Goal: Task Accomplishment & Management: Manage account settings

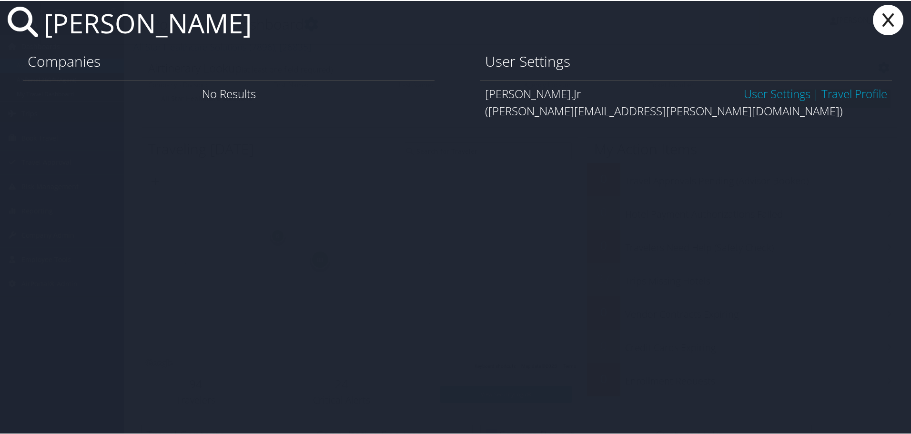
type input "larry rollins"
drag, startPoint x: 555, startPoint y: 114, endPoint x: 660, endPoint y: 109, distance: 105.4
click at [660, 109] on div "(larry.rollins@hennigesautomotive.com)" at bounding box center [686, 109] width 402 height 17
click at [758, 91] on link "User Settings" at bounding box center [777, 93] width 67 height 16
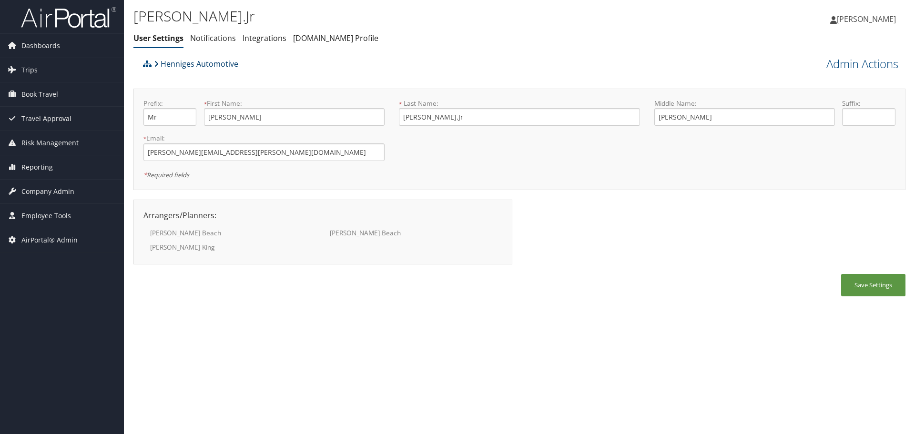
click at [173, 64] on link "Henniges Automotive" at bounding box center [196, 63] width 84 height 19
click at [552, 29] on div "Larry Rollins.Jr User Settings Notifications Integrations AndavoVacations.com P…" at bounding box center [390, 26] width 515 height 41
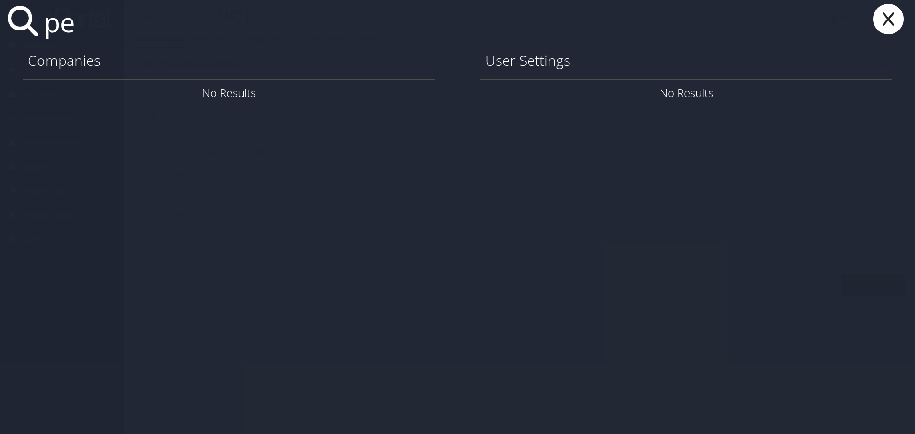
type input "p"
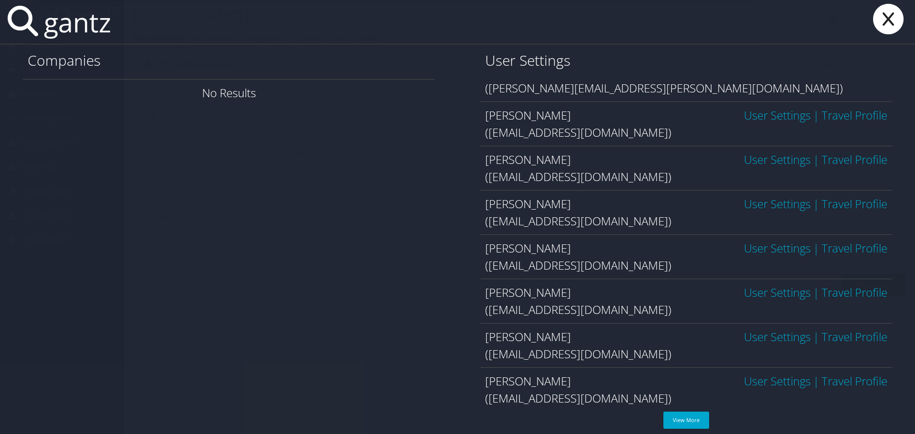
scroll to position [118, 0]
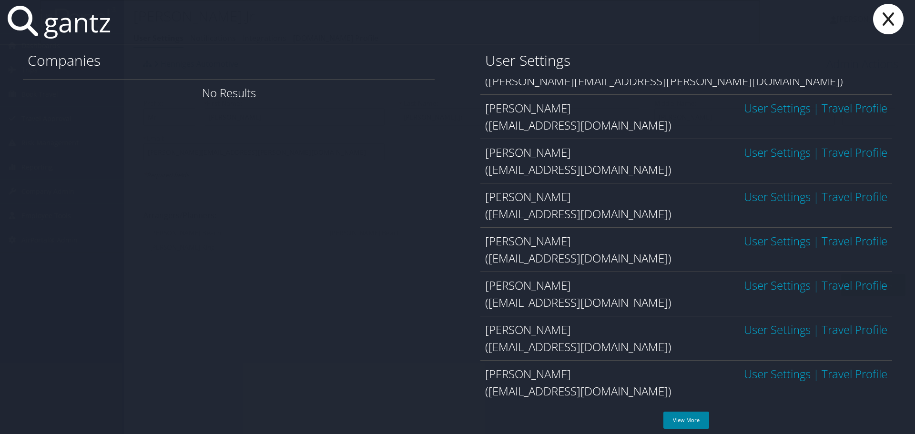
type input "gantz"
click at [688, 422] on link "View More" at bounding box center [686, 420] width 46 height 17
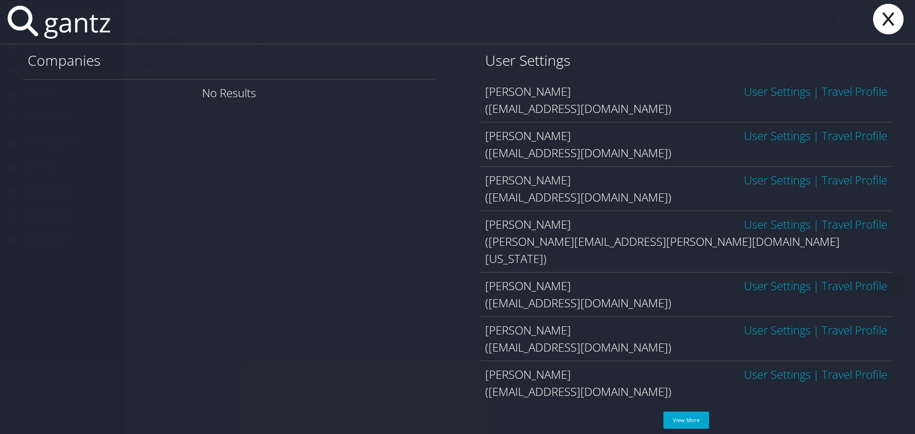
scroll to position [404, 0]
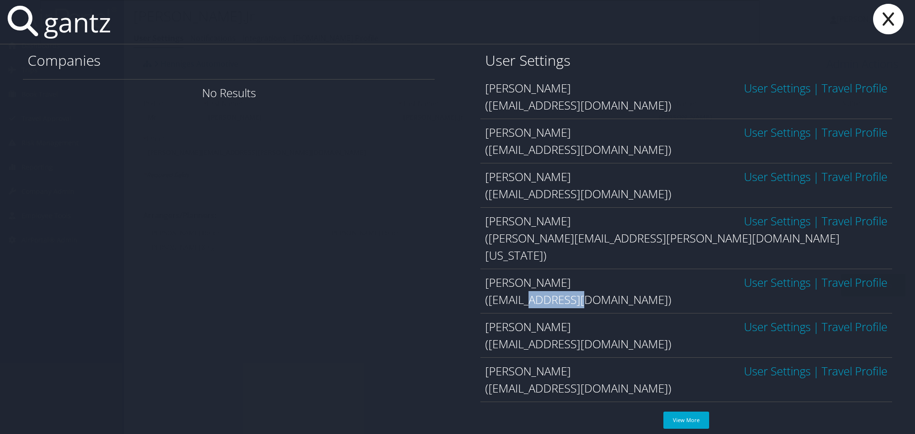
drag, startPoint x: 534, startPoint y: 285, endPoint x: 595, endPoint y: 283, distance: 61.0
click at [595, 291] on div "(pgantz@dunhamshq.com)" at bounding box center [686, 299] width 402 height 17
click at [46, 29] on input "gantz" at bounding box center [400, 22] width 720 height 44
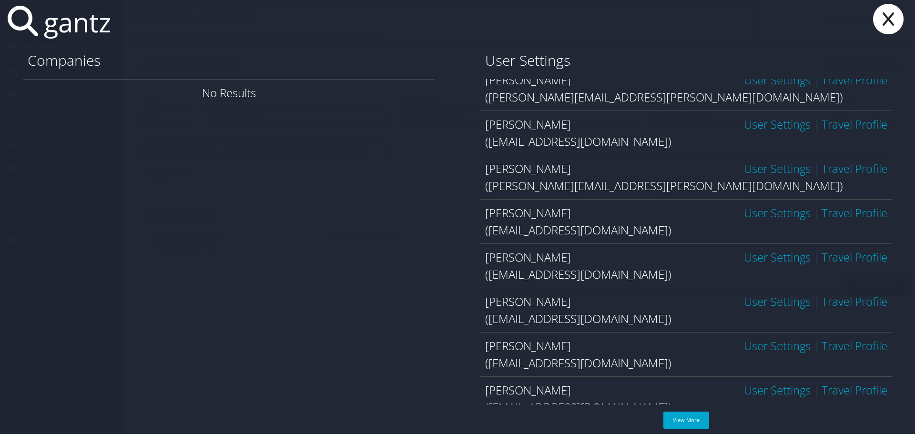
scroll to position [0, 0]
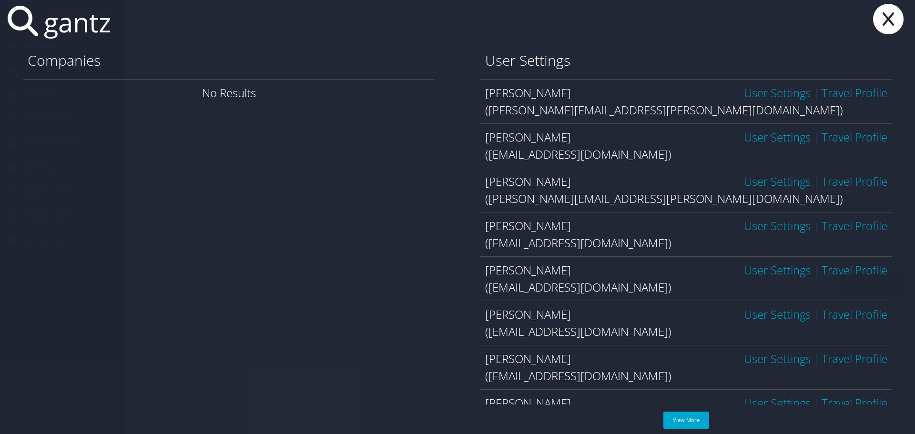
click at [883, 20] on icon at bounding box center [888, 19] width 38 height 30
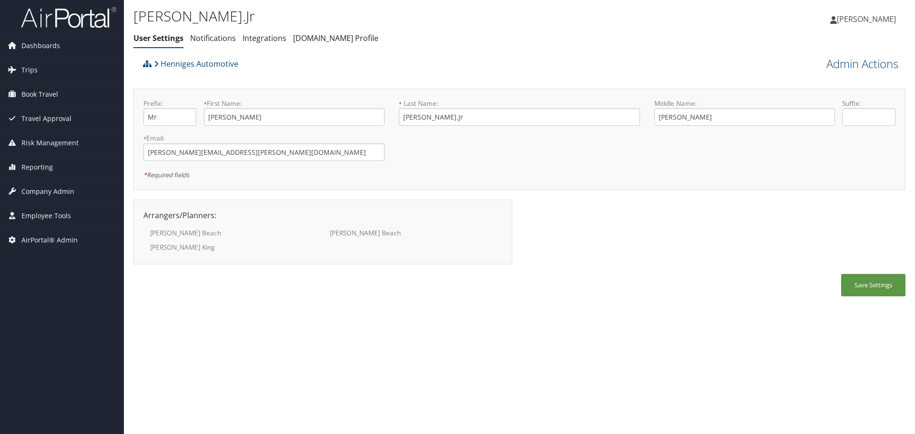
click at [512, 82] on div "Henniges Automotive Admin Actions View Profile Reset User's Password Confirm Re…" at bounding box center [519, 180] width 772 height 252
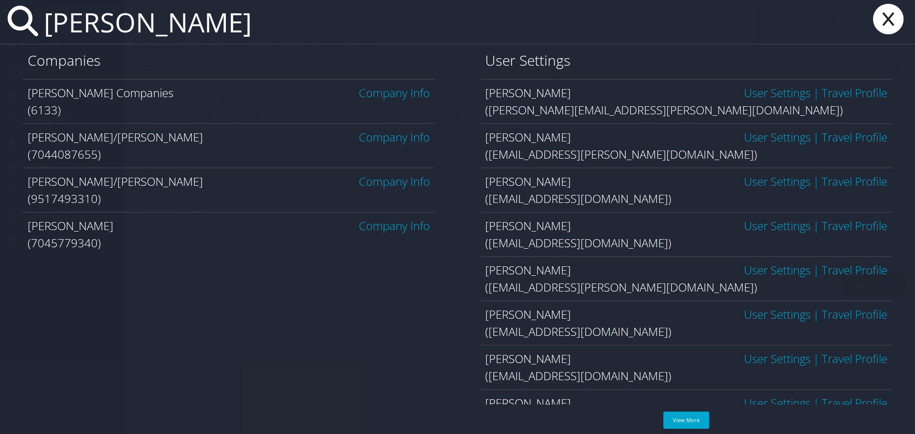
click at [212, 345] on div "Companies Hays Companies Company Info (6133) Hays/Bob Company Info (7044087655)…" at bounding box center [457, 243] width 915 height 399
click at [189, 26] on input "hays" at bounding box center [400, 22] width 720 height 44
type input "h"
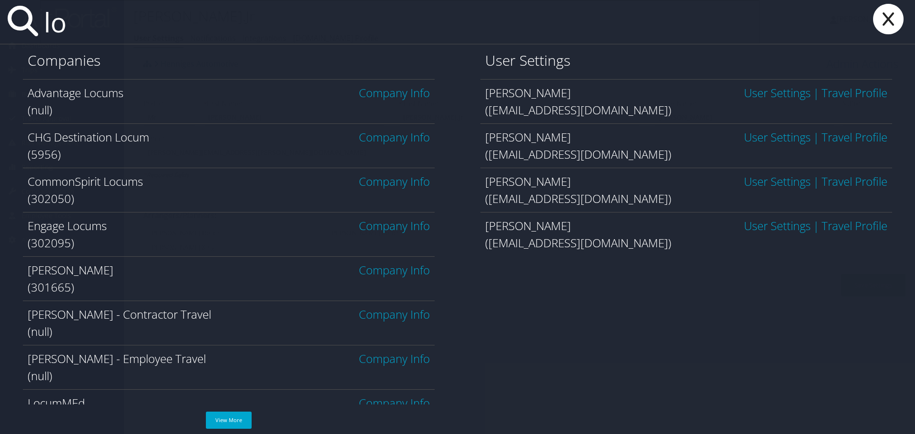
type input "l"
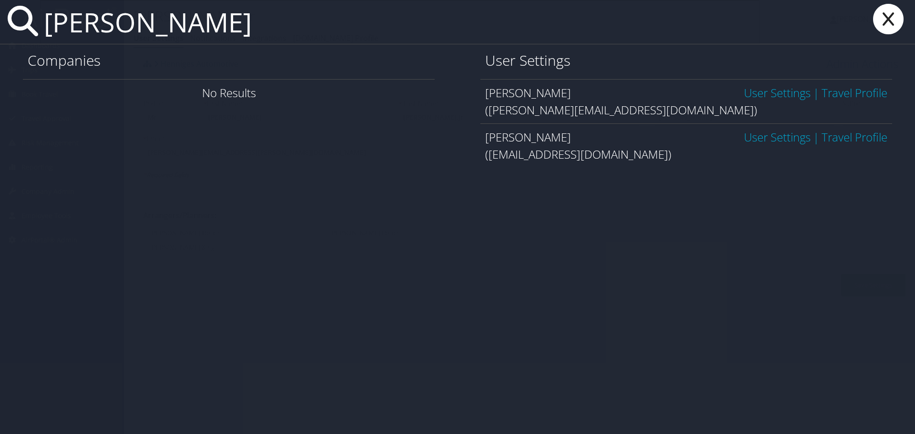
type input "anita prince"
click at [750, 94] on link "User Settings" at bounding box center [777, 93] width 67 height 16
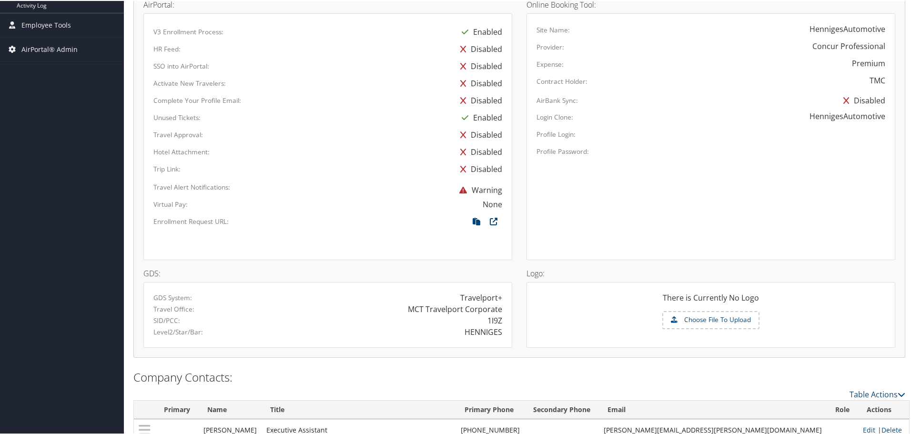
scroll to position [477, 0]
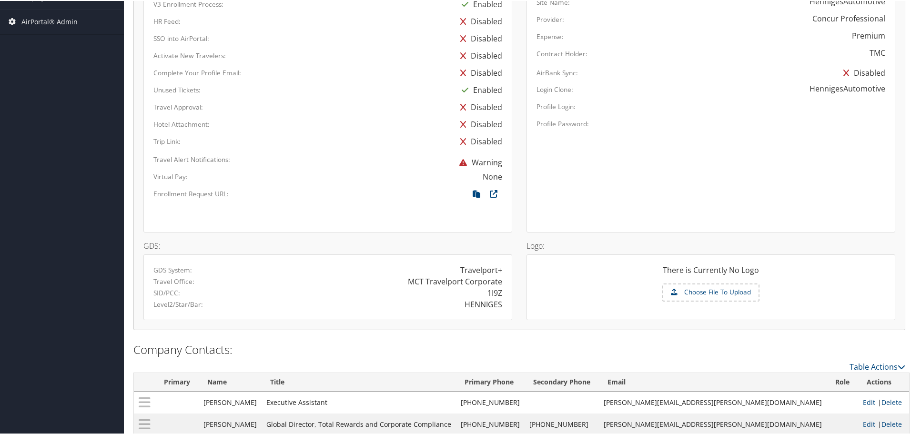
click at [469, 305] on div "HENNIGES" at bounding box center [484, 303] width 38 height 11
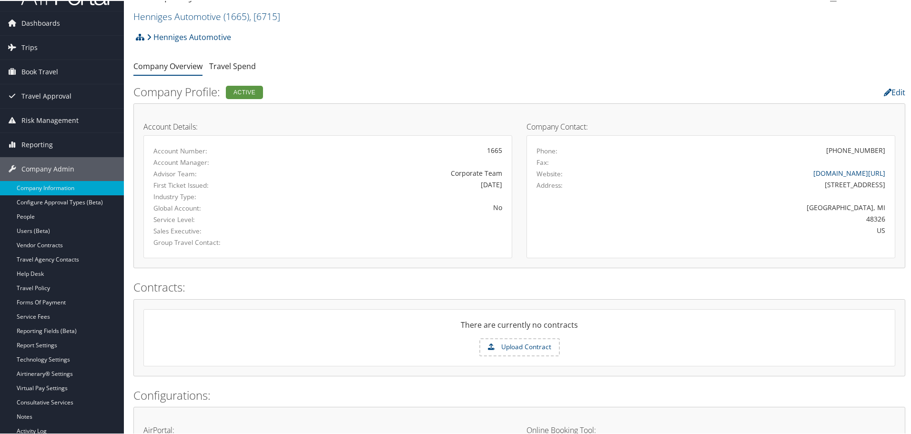
scroll to position [0, 0]
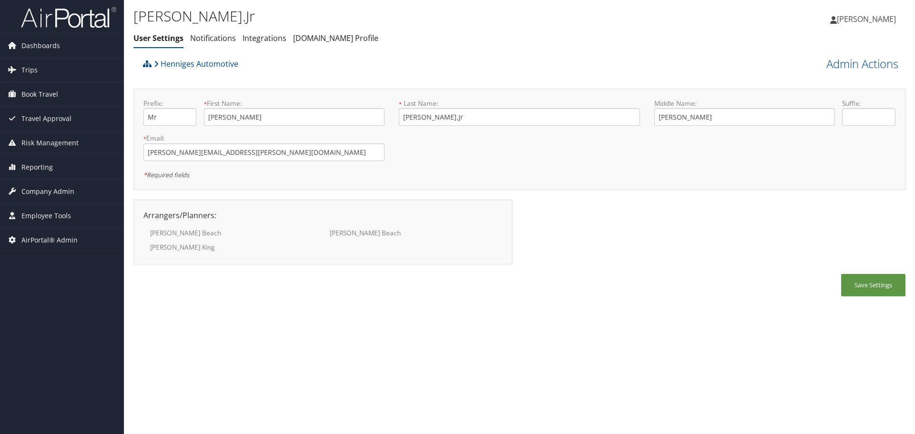
click at [569, 48] on div "[PERSON_NAME].Jr User Settings Notifications Integrations [DOMAIN_NAME] Profile…" at bounding box center [390, 30] width 515 height 50
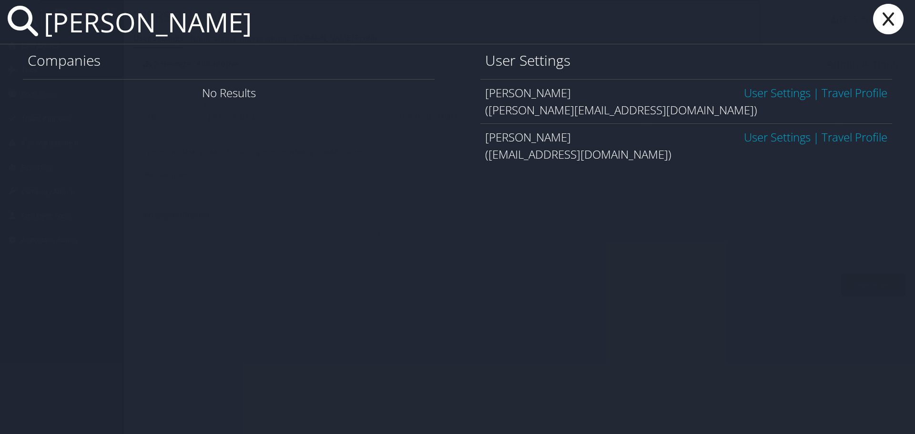
click at [757, 136] on link "User Settings" at bounding box center [777, 137] width 67 height 16
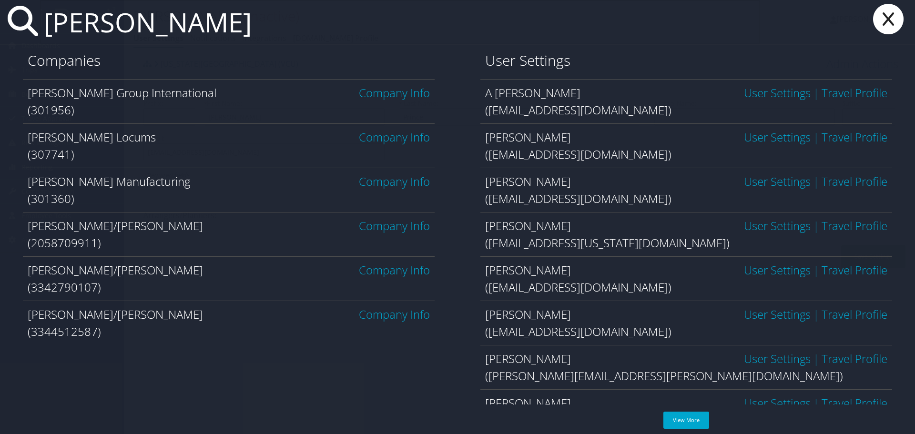
type input "[PERSON_NAME]"
click at [399, 137] on link "Company Info" at bounding box center [394, 137] width 71 height 16
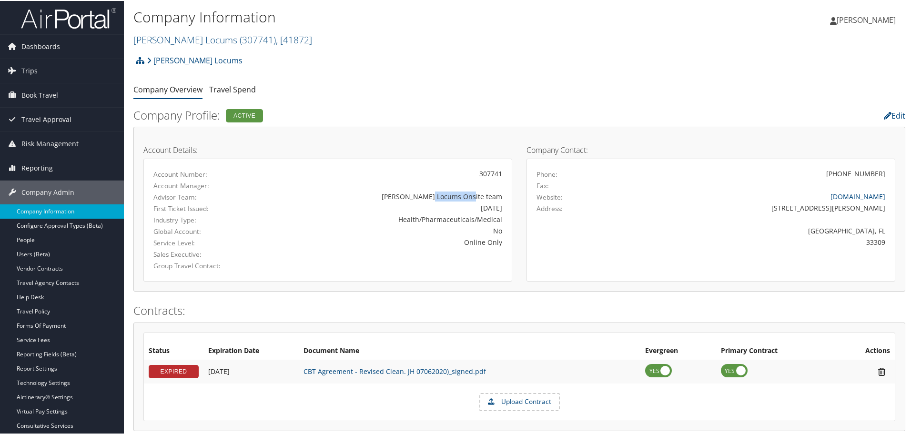
drag, startPoint x: 462, startPoint y: 197, endPoint x: 514, endPoint y: 197, distance: 51.5
click at [514, 197] on div "Account Details: Account Number: 307741 Account Manager: Advisor Team: Hayes Lo…" at bounding box center [327, 208] width 383 height 145
click at [469, 196] on div "Hayes Locums Onsite team" at bounding box center [388, 196] width 228 height 10
click at [474, 197] on div "Hayes Locums Onsite team" at bounding box center [388, 196] width 228 height 10
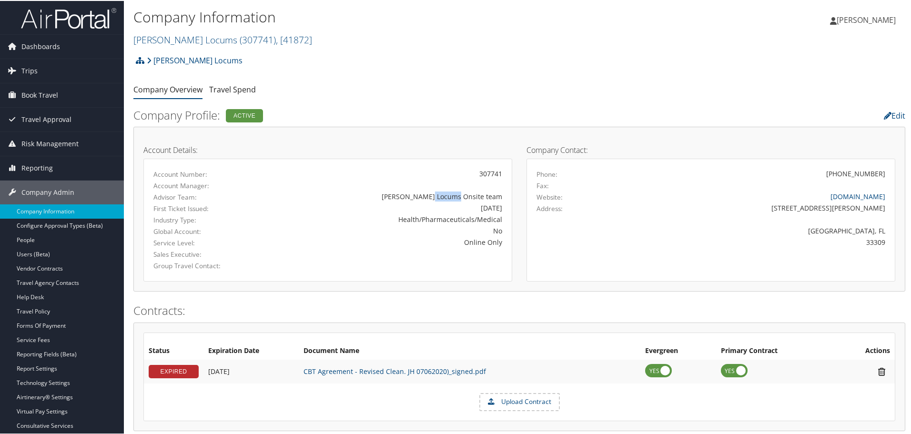
click at [463, 193] on div "Hayes Locums Onsite team" at bounding box center [388, 196] width 228 height 10
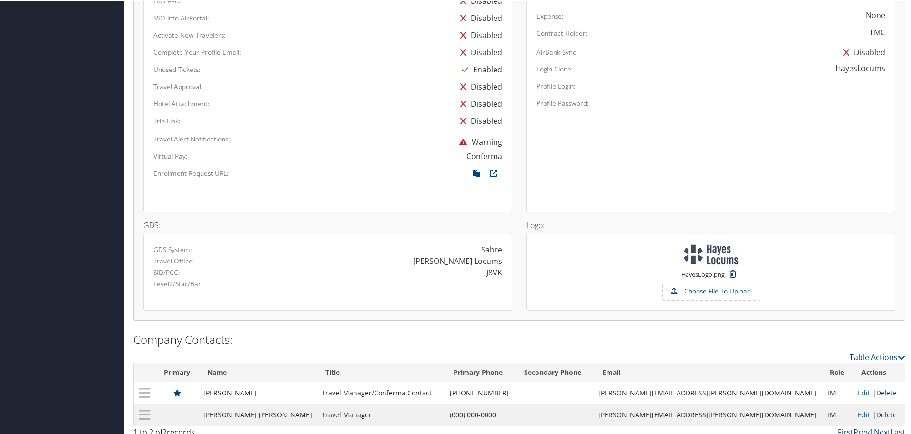
scroll to position [536, 0]
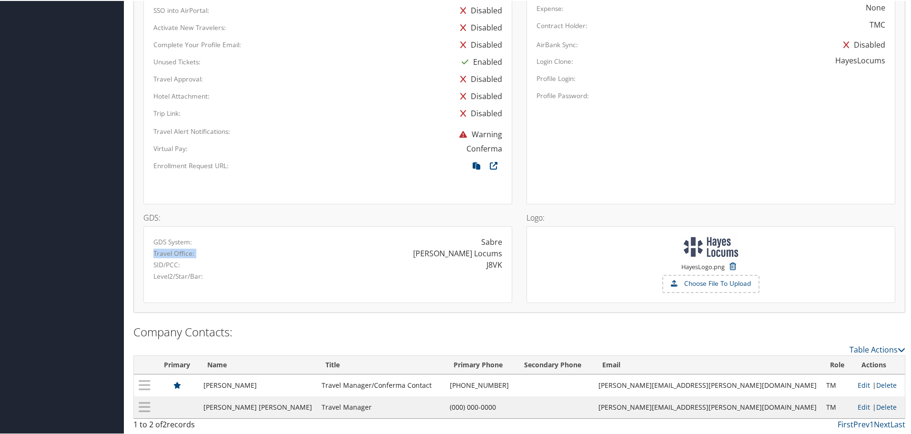
drag, startPoint x: 152, startPoint y: 254, endPoint x: 506, endPoint y: 252, distance: 353.1
click at [505, 252] on div "Travel Office: Hayes Locums" at bounding box center [327, 252] width 363 height 11
drag, startPoint x: 506, startPoint y: 263, endPoint x: 470, endPoint y: 269, distance: 35.8
click at [486, 264] on div "J8VK" at bounding box center [419, 263] width 182 height 11
click at [488, 262] on div "J8VK" at bounding box center [495, 263] width 16 height 11
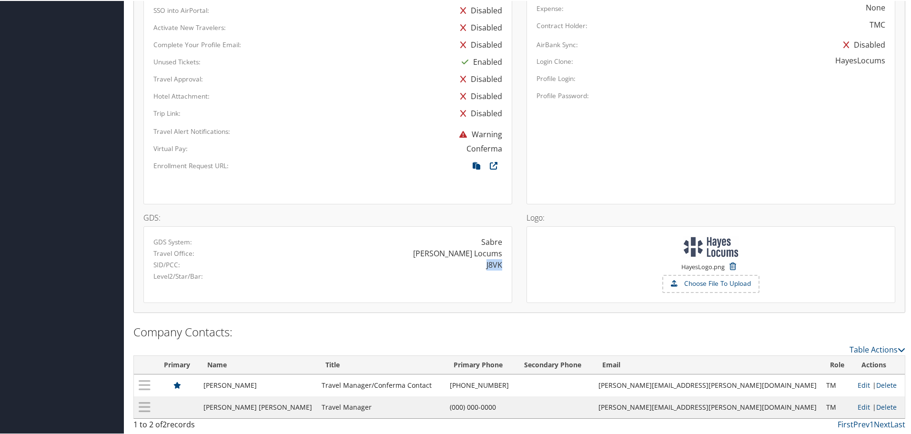
click at [488, 262] on div "J8VK" at bounding box center [495, 263] width 16 height 11
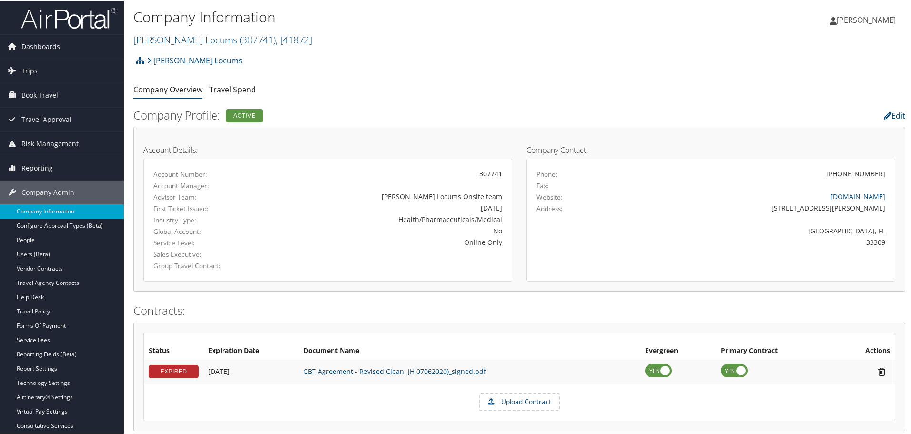
scroll to position [0, 0]
click at [169, 41] on link "Hayes Locums ( 307741 ) , [ 41872 ]" at bounding box center [222, 38] width 179 height 13
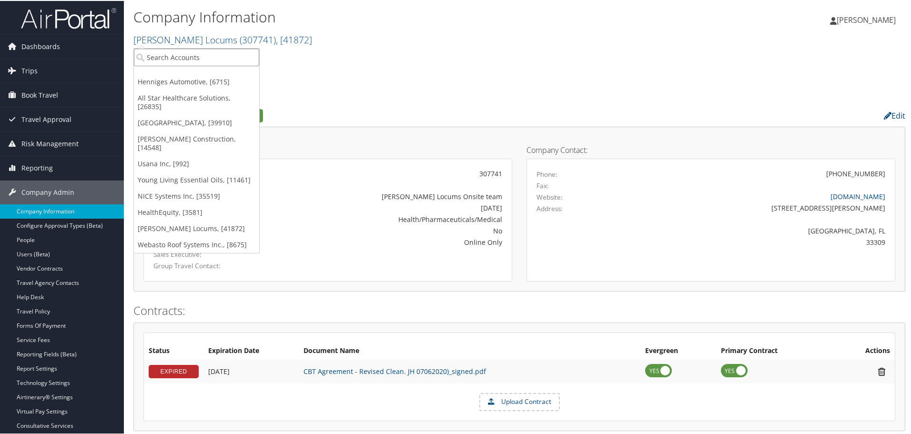
click at [178, 52] on input "search" at bounding box center [196, 57] width 125 height 18
type input "young"
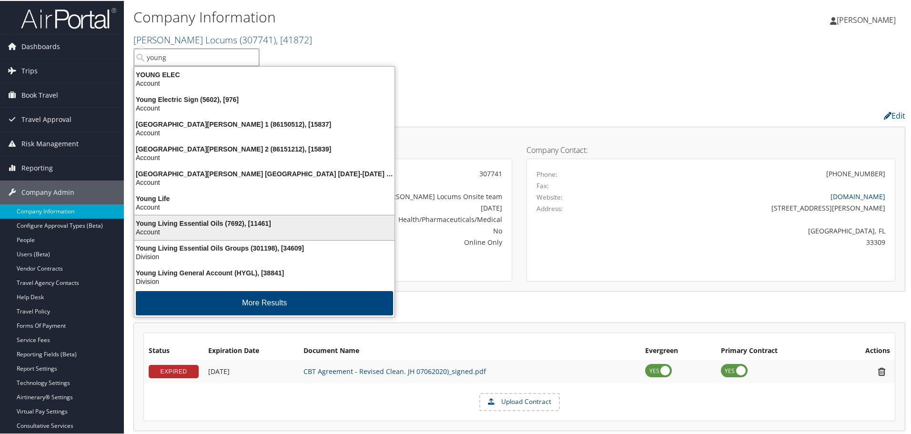
click at [200, 222] on div "Young Living Essential Oils (7692), [11461]" at bounding box center [265, 222] width 272 height 9
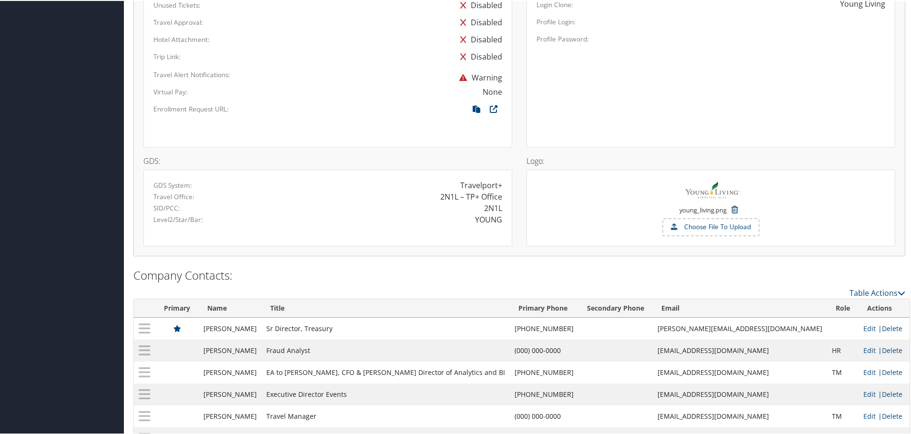
scroll to position [619, 0]
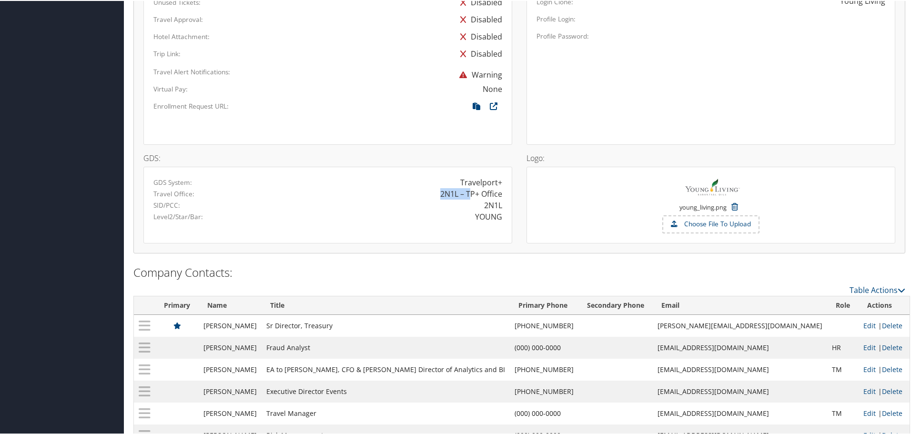
drag, startPoint x: 467, startPoint y: 195, endPoint x: 501, endPoint y: 190, distance: 35.1
click at [501, 190] on div "2N1L – TP+ Office" at bounding box center [419, 192] width 182 height 11
click at [451, 190] on div "2N1L – TP+ Office" at bounding box center [471, 192] width 62 height 11
drag, startPoint x: 438, startPoint y: 193, endPoint x: 517, endPoint y: 195, distance: 78.7
click at [508, 194] on div "GDS System: Travelport+ Travel Office: 2N1L – TP+ Office SID/PCC: 2N1L Level2/S…" at bounding box center [327, 204] width 369 height 77
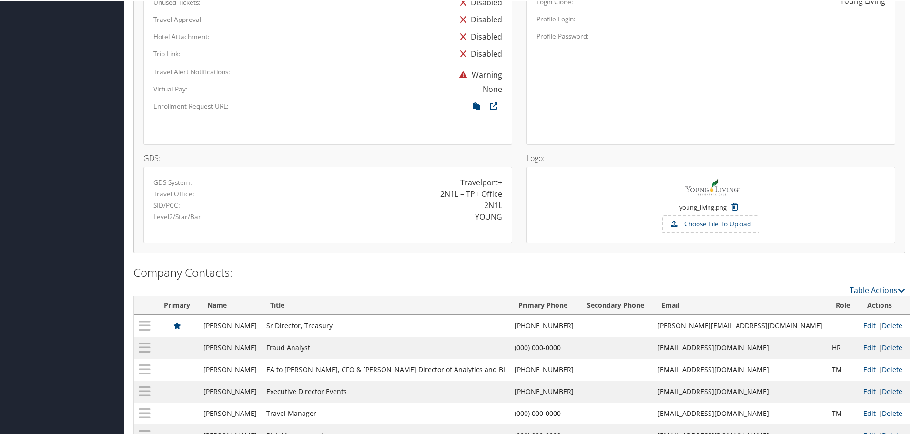
click at [501, 195] on div "2N1L – TP+ Office" at bounding box center [419, 192] width 182 height 11
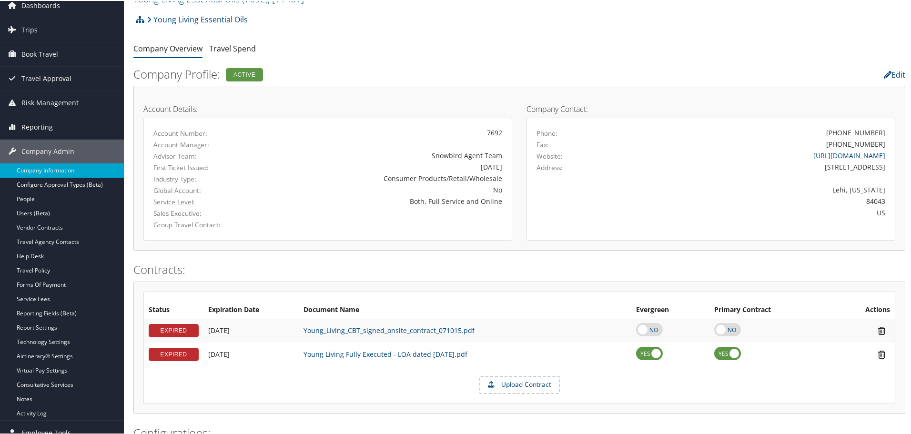
scroll to position [0, 0]
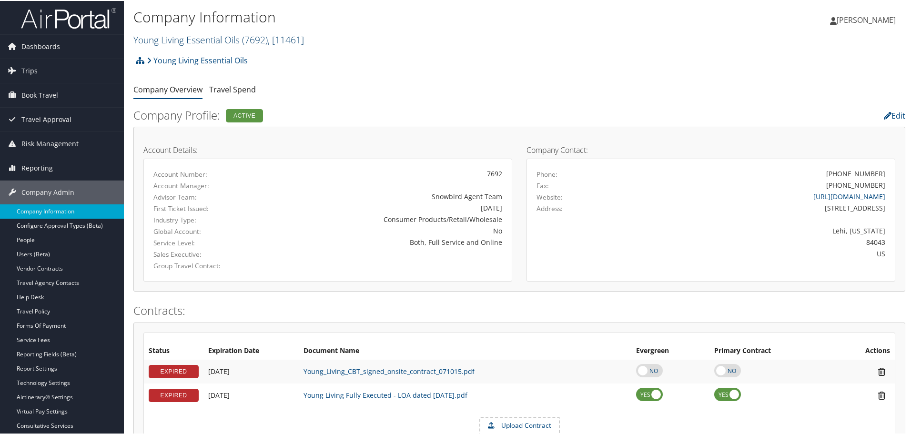
click at [217, 41] on link "Young Living Essential Oils ( 7692 ) , [ 11461 ]" at bounding box center [218, 38] width 171 height 13
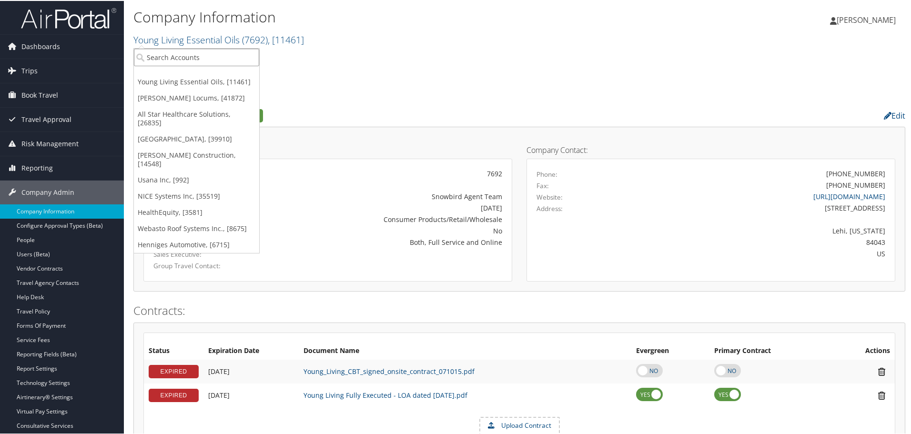
click at [227, 58] on input "search" at bounding box center [196, 57] width 125 height 18
type input "es3"
click at [177, 75] on div "ES3 (3045), [32543]" at bounding box center [197, 74] width 136 height 9
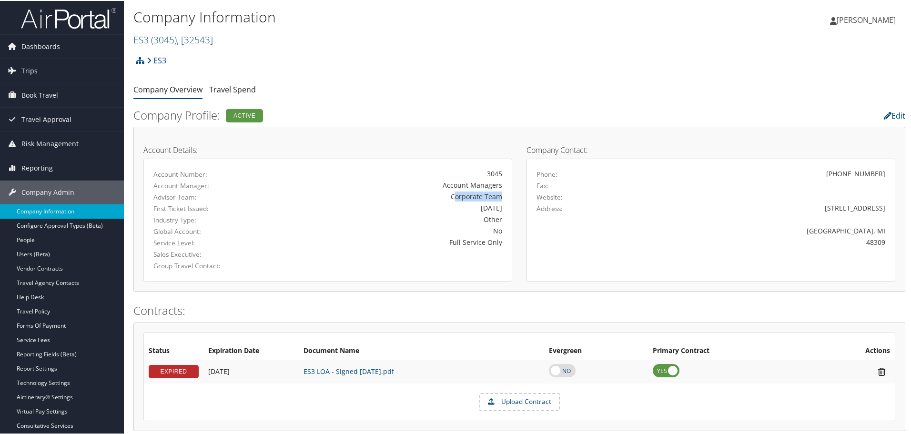
drag, startPoint x: 455, startPoint y: 197, endPoint x: 502, endPoint y: 197, distance: 46.7
click at [502, 197] on div "Corporate Team" at bounding box center [388, 196] width 242 height 10
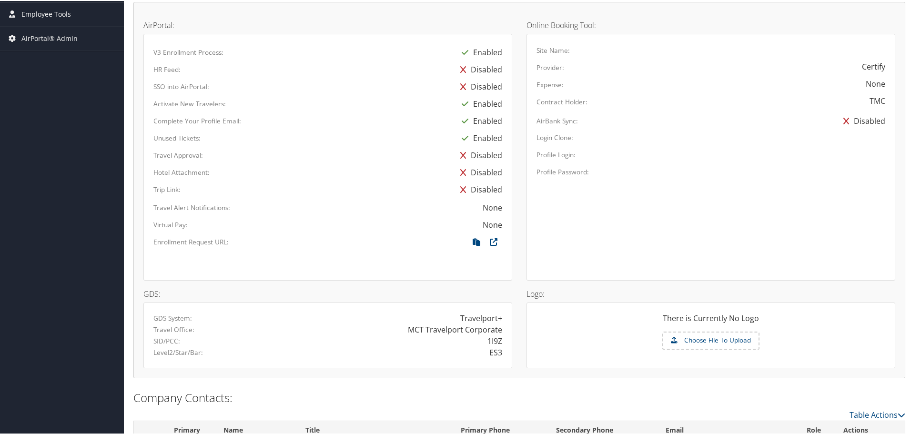
scroll to position [477, 0]
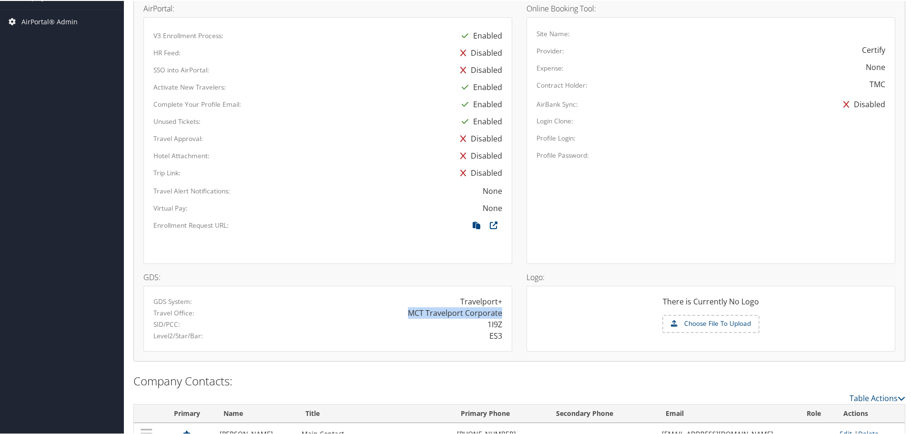
drag, startPoint x: 408, startPoint y: 316, endPoint x: 499, endPoint y: 315, distance: 91.0
click at [499, 315] on div "MCT Travelport Corporate" at bounding box center [455, 311] width 94 height 11
drag, startPoint x: 487, startPoint y: 324, endPoint x: 504, endPoint y: 325, distance: 17.6
click at [504, 325] on div "1I9Z" at bounding box center [419, 323] width 182 height 11
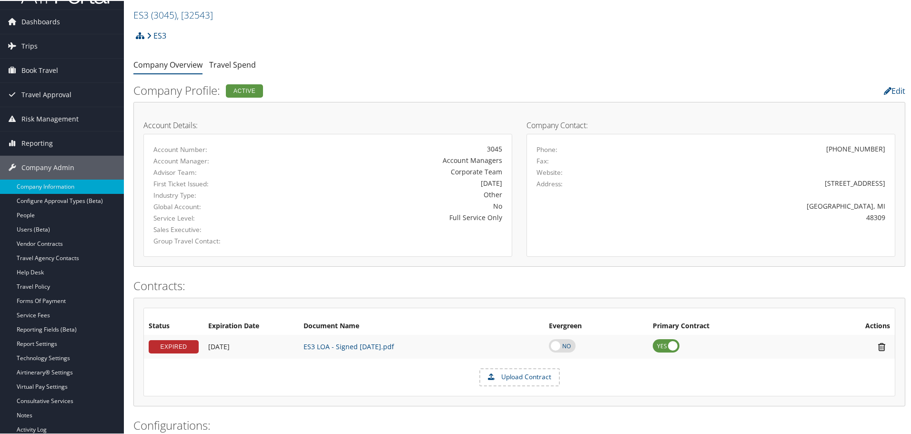
scroll to position [0, 0]
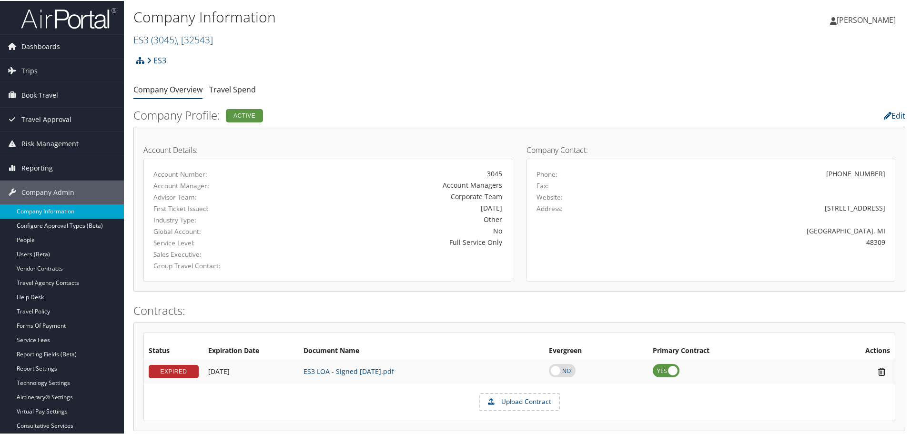
click at [174, 39] on span "( 3045 )" at bounding box center [164, 38] width 26 height 13
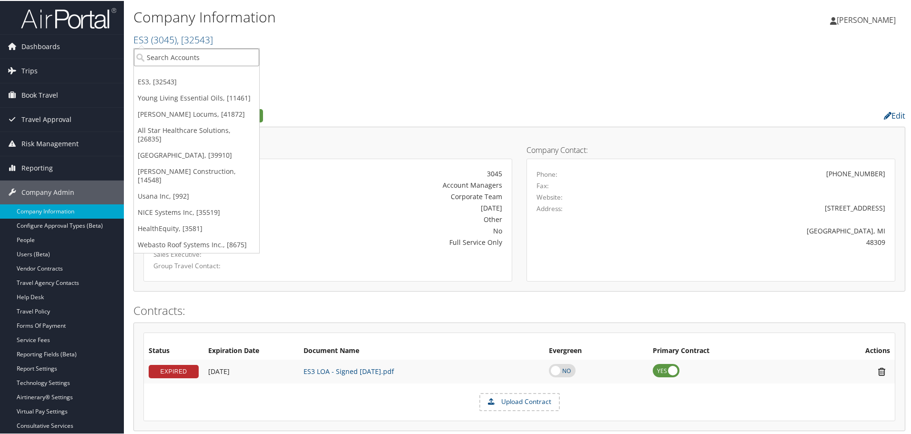
click at [210, 51] on input "search" at bounding box center [196, 57] width 125 height 18
type input "dunhams"
click at [187, 75] on div "Dunhams Athleisure (1360), [4595]" at bounding box center [205, 74] width 153 height 9
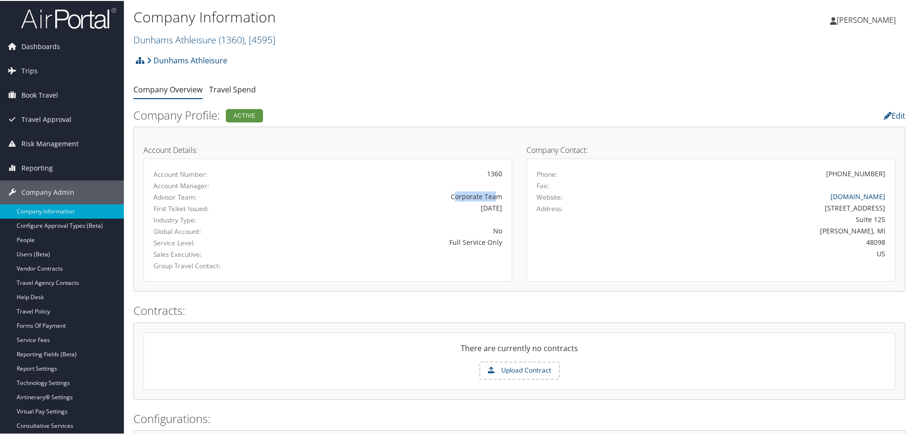
drag, startPoint x: 466, startPoint y: 194, endPoint x: 496, endPoint y: 191, distance: 30.2
click at [496, 191] on div "Corporate Team" at bounding box center [388, 196] width 228 height 10
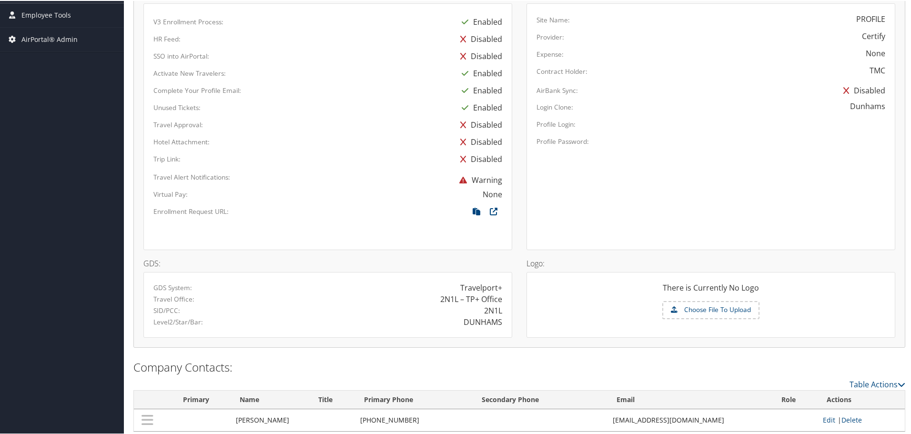
scroll to position [473, 0]
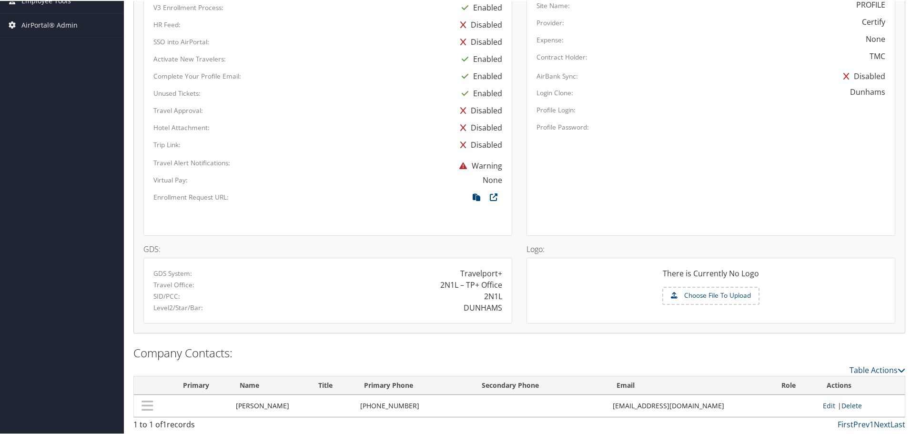
drag, startPoint x: 436, startPoint y: 283, endPoint x: 504, endPoint y: 282, distance: 67.7
click at [504, 282] on div "2N1L – TP+ Office" at bounding box center [419, 283] width 182 height 11
drag, startPoint x: 440, startPoint y: 282, endPoint x: 492, endPoint y: 283, distance: 52.4
click at [492, 283] on div "2N1L – TP+ Office" at bounding box center [471, 283] width 62 height 11
click at [496, 299] on div "2N1L" at bounding box center [493, 295] width 18 height 11
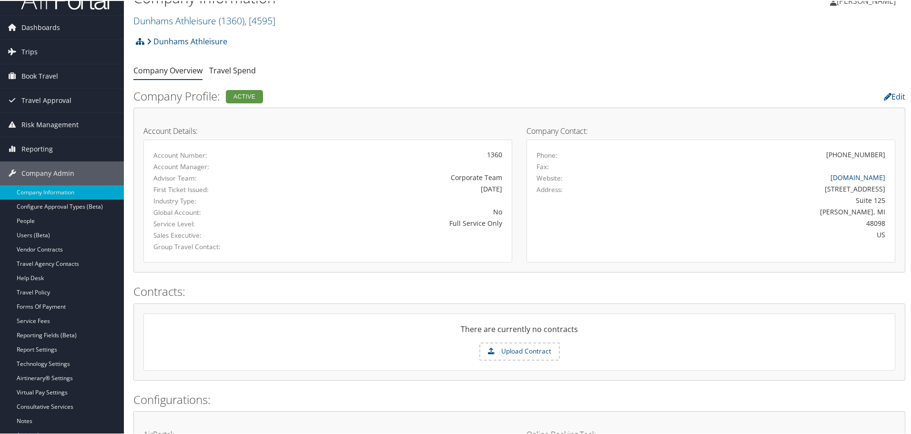
scroll to position [0, 0]
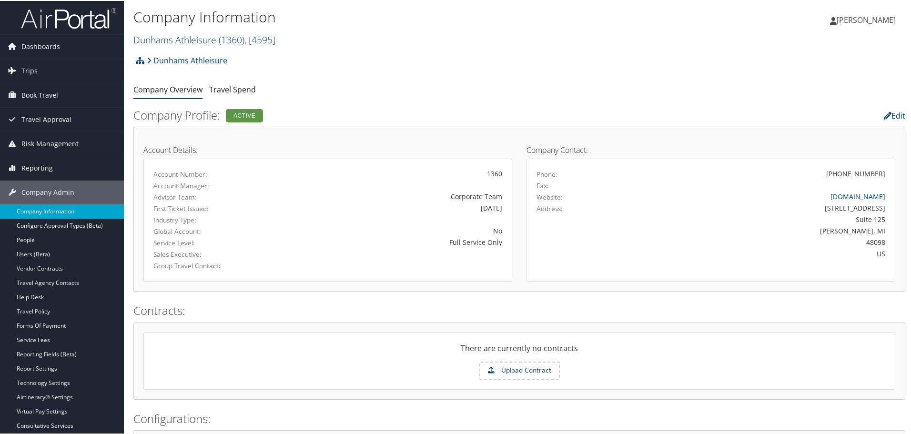
click at [217, 41] on link "Dunhams Athleisure ( 1360 ) , [ 4595 ]" at bounding box center [204, 38] width 142 height 13
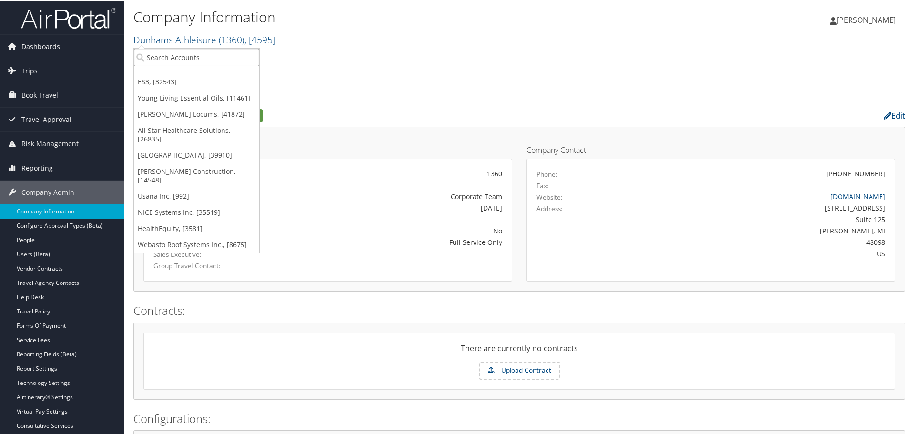
click at [204, 48] on input "search" at bounding box center [196, 57] width 125 height 18
type input "rimini"
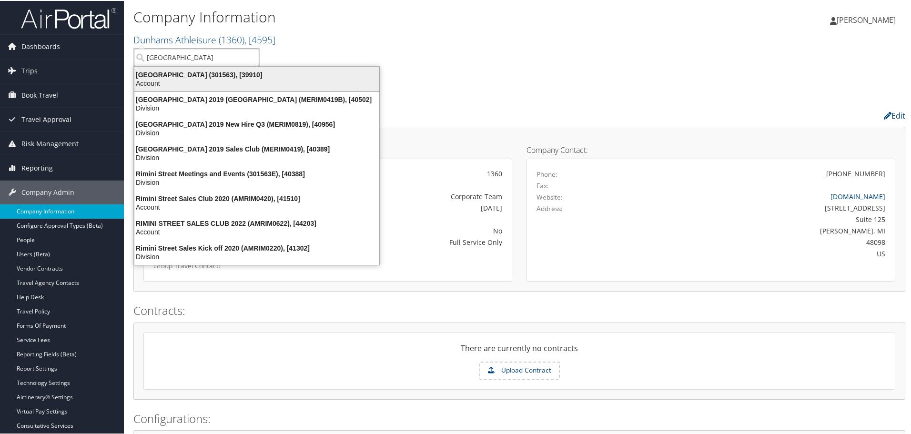
click at [215, 78] on div "Account" at bounding box center [257, 82] width 256 height 9
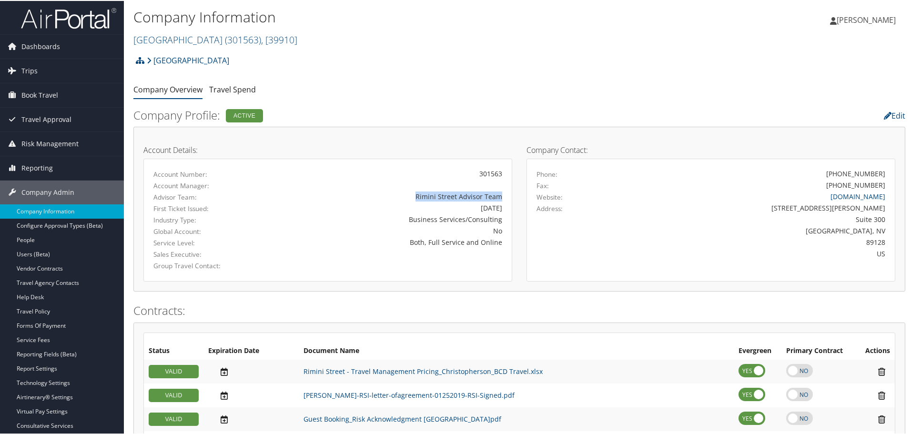
drag, startPoint x: 418, startPoint y: 196, endPoint x: 495, endPoint y: 197, distance: 76.7
click at [501, 197] on div "Rimini Street Advisor Team" at bounding box center [388, 196] width 242 height 10
click at [447, 197] on div "Rimini Street Advisor Team" at bounding box center [388, 196] width 228 height 10
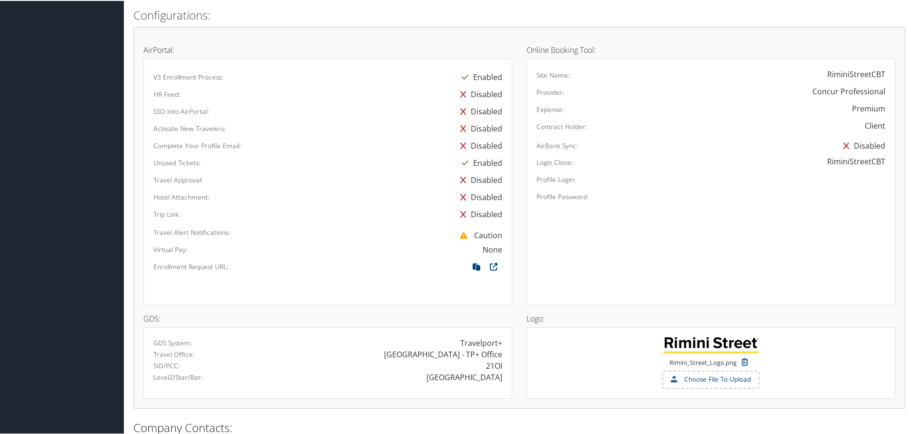
scroll to position [619, 0]
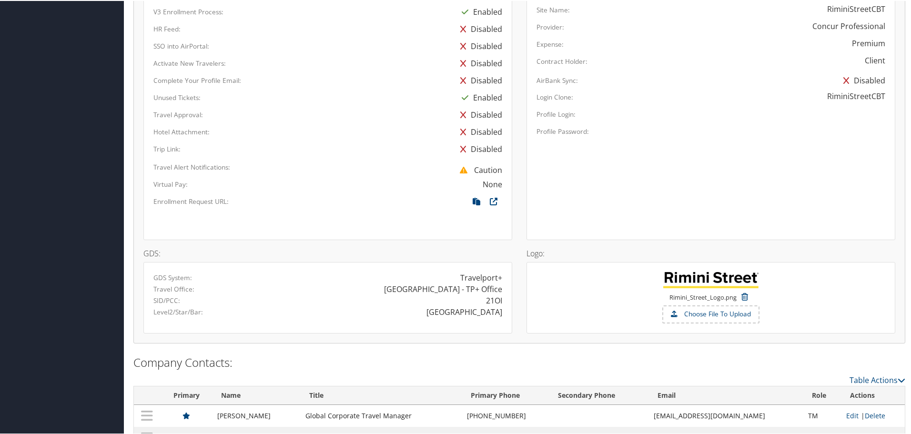
drag, startPoint x: 395, startPoint y: 292, endPoint x: 502, endPoint y: 291, distance: 107.2
click at [502, 291] on div "[GEOGRAPHIC_DATA] - TP+ Office" at bounding box center [419, 288] width 182 height 11
drag, startPoint x: 402, startPoint y: 292, endPoint x: 506, endPoint y: 292, distance: 103.9
click at [506, 292] on div "[GEOGRAPHIC_DATA] - TP+ Office" at bounding box center [419, 288] width 182 height 11
drag, startPoint x: 464, startPoint y: 288, endPoint x: 489, endPoint y: 297, distance: 26.7
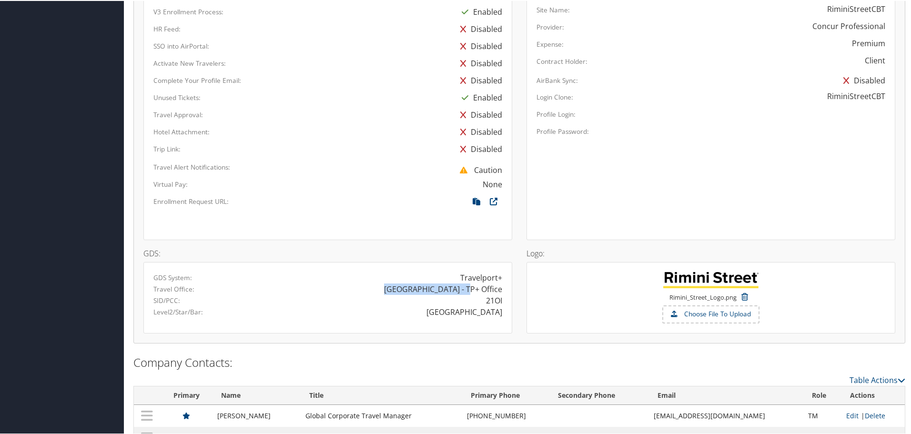
click at [508, 290] on div "GDS System: Travelport+ Travel Office: [GEOGRAPHIC_DATA] 21OI - TP+ Office SID/…" at bounding box center [327, 296] width 369 height 71
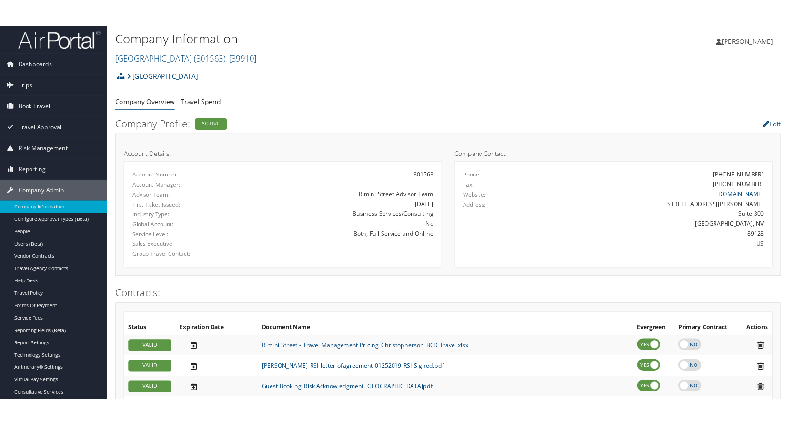
scroll to position [0, 0]
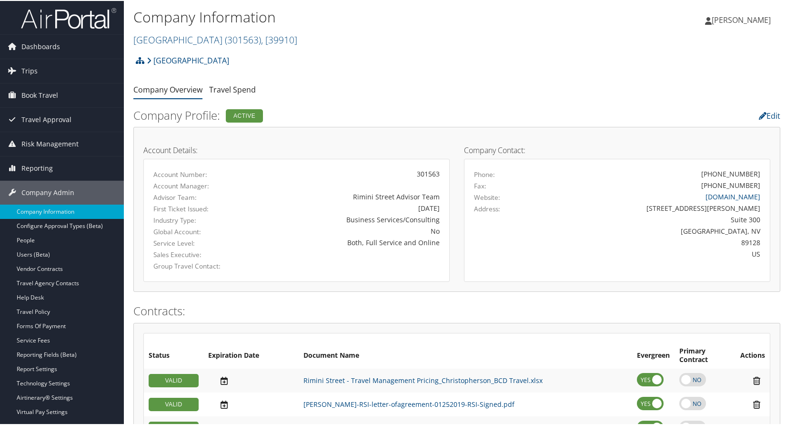
click at [457, 25] on h1 "Company Information" at bounding box center [348, 16] width 431 height 20
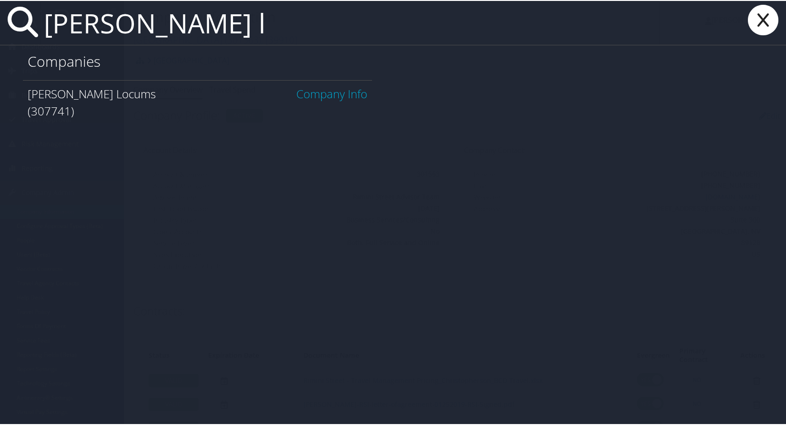
type input "[PERSON_NAME] l"
click at [323, 92] on link "Company Info" at bounding box center [331, 93] width 71 height 16
